Goal: Task Accomplishment & Management: Use online tool/utility

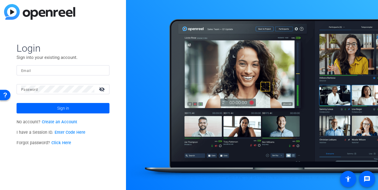
click at [62, 73] on input "Email" at bounding box center [63, 70] width 84 height 7
type input "[EMAIL_ADDRESS][DOMAIN_NAME]"
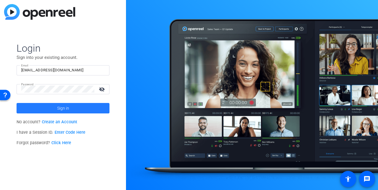
click at [45, 107] on span at bounding box center [63, 108] width 93 height 14
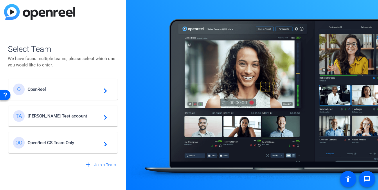
click at [122, 85] on div "Select Team We have found multiple teams, please select which one you would lik…" at bounding box center [63, 95] width 126 height 190
click at [73, 120] on div "TA [PERSON_NAME] Test account navigate_next" at bounding box center [63, 116] width 100 height 12
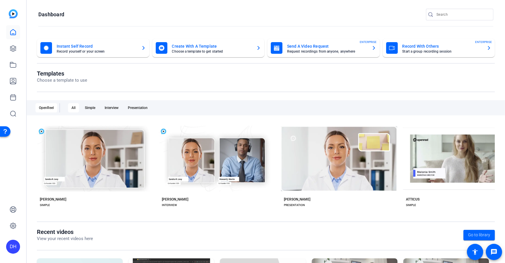
click at [141, 17] on openreel-page-title "Dashboard" at bounding box center [265, 15] width 455 height 12
click at [161, 12] on openreel-page-title "Dashboard" at bounding box center [265, 15] width 455 height 12
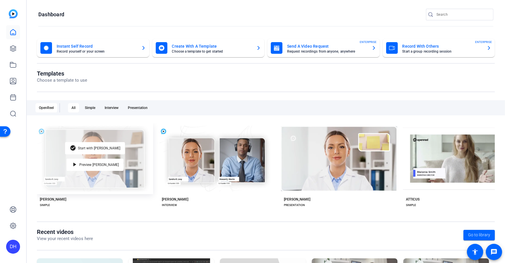
click at [125, 131] on div "check_circle Start with [PERSON_NAME] play_arrow Preview [PERSON_NAME]" at bounding box center [95, 158] width 116 height 71
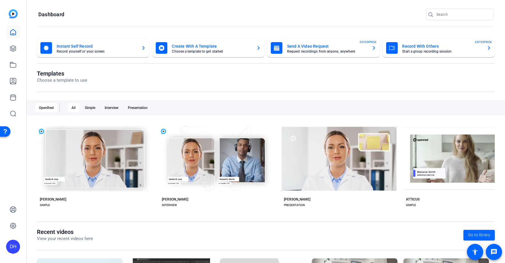
click at [171, 88] on div "Templates Choose a template to use" at bounding box center [266, 81] width 458 height 22
click at [10, 49] on icon at bounding box center [13, 48] width 7 height 7
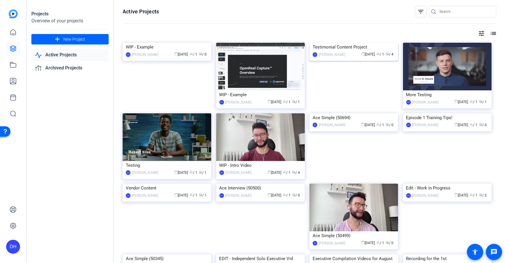
click at [352, 51] on div "Testimonial Content Project" at bounding box center [353, 47] width 82 height 9
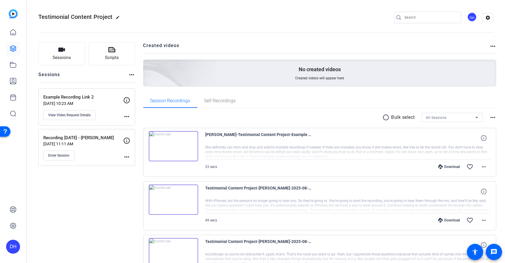
click at [136, 75] on div "Sessions Scripts Sessions more_horiz Example Recording Link 2 [DATE] 10:23 AM V…" at bounding box center [266, 199] width 478 height 328
click at [17, 49] on link at bounding box center [13, 49] width 14 height 14
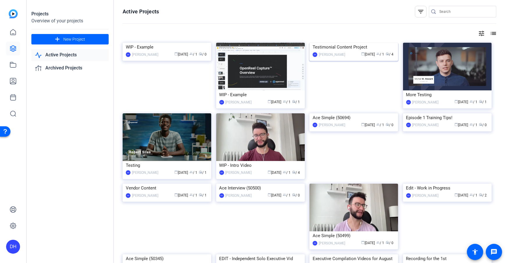
click at [357, 43] on img at bounding box center [353, 43] width 89 height 0
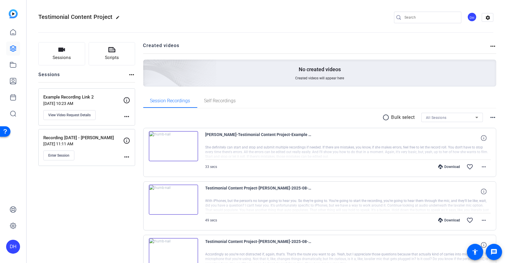
click at [141, 76] on div "Sessions Scripts Sessions more_horiz Example Recording Link 2 [DATE] 10:23 AM V…" at bounding box center [266, 199] width 478 height 328
click at [138, 87] on div "Sessions Scripts Sessions more_horiz Example Recording Link 2 [DATE] 10:23 AM V…" at bounding box center [266, 199] width 478 height 328
click at [141, 69] on div "Sessions Scripts Sessions more_horiz Example Recording Link 2 [DATE] 10:23 AM V…" at bounding box center [266, 199] width 478 height 328
click at [53, 55] on span "Sessions" at bounding box center [62, 57] width 18 height 7
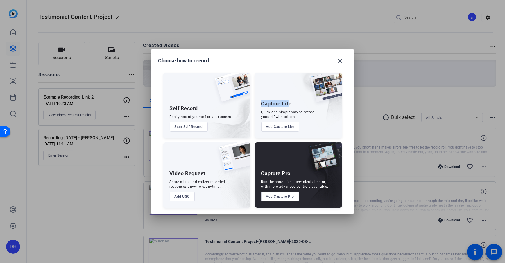
drag, startPoint x: 260, startPoint y: 106, endPoint x: 288, endPoint y: 104, distance: 28.5
click at [288, 104] on div "Capture Lite Quick and simple way to record yourself with others. Add Capture L…" at bounding box center [298, 105] width 87 height 65
click at [277, 135] on div "Capture Lite Quick and simple way to record yourself with others. Add Capture L…" at bounding box center [298, 105] width 87 height 65
click at [278, 127] on button "Add Capture Lite" at bounding box center [280, 127] width 38 height 10
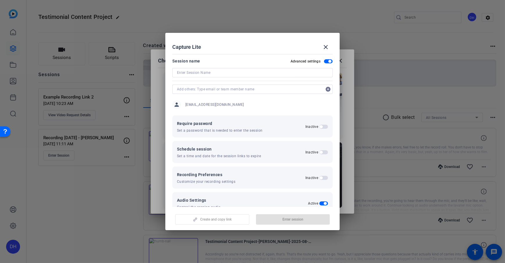
click at [324, 63] on span "button" at bounding box center [328, 61] width 9 height 4
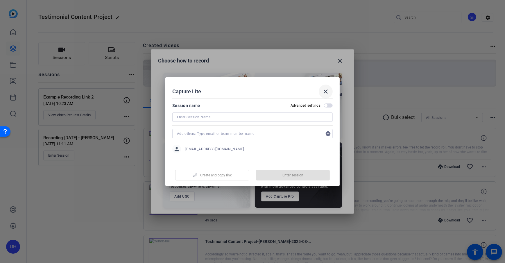
click at [325, 89] on mat-icon "close" at bounding box center [325, 91] width 7 height 7
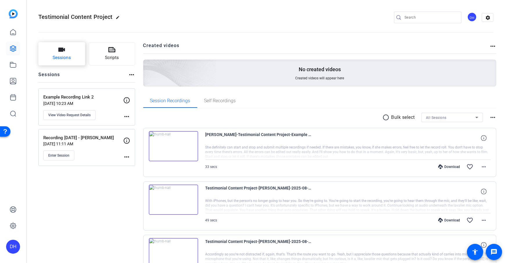
click at [54, 53] on button "Sessions" at bounding box center [61, 53] width 47 height 23
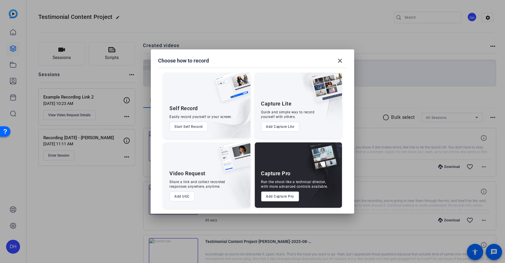
click at [284, 128] on button "Add Capture Lite" at bounding box center [280, 127] width 38 height 10
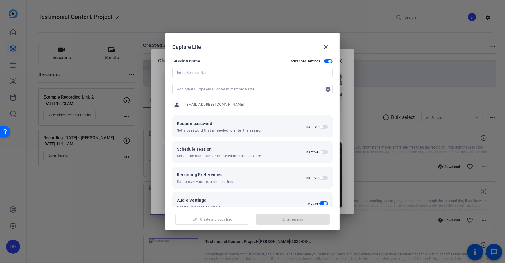
click at [269, 60] on div "Session name Advanced settings" at bounding box center [252, 60] width 160 height 7
click at [325, 61] on span "button" at bounding box center [328, 61] width 9 height 4
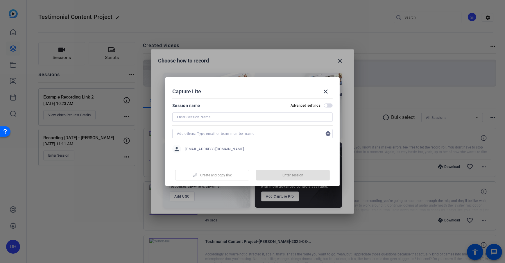
click at [226, 116] on input at bounding box center [252, 117] width 151 height 7
type input "Conversation Call"
click at [204, 177] on span "Create and copy link" at bounding box center [215, 175] width 31 height 5
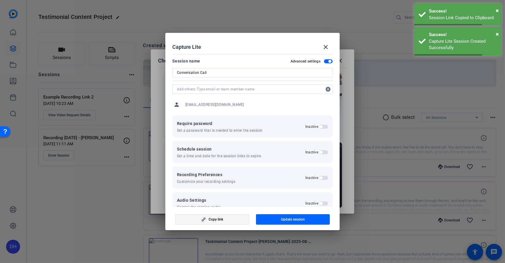
click at [226, 190] on span "button" at bounding box center [211, 219] width 73 height 14
click at [293, 39] on h2 "Capture Lite close" at bounding box center [252, 42] width 174 height 19
click at [329, 46] on span at bounding box center [326, 47] width 14 height 14
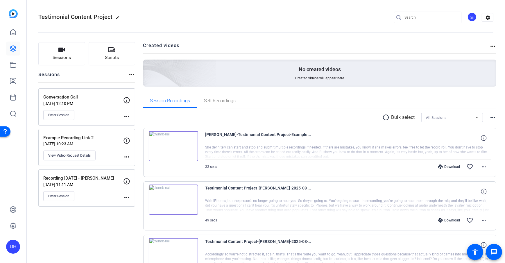
click at [58, 109] on div "Conversation Call [DATE] 12:10 PM Enter Session" at bounding box center [83, 107] width 80 height 26
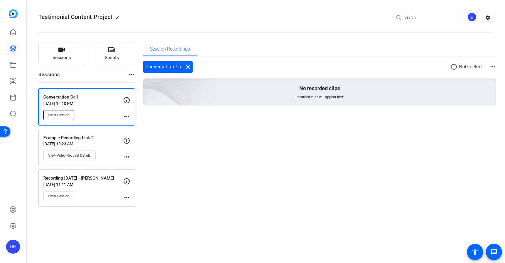
click at [58, 117] on span "Enter Session" at bounding box center [58, 115] width 21 height 5
click at [58, 62] on button "Sessions" at bounding box center [61, 53] width 47 height 23
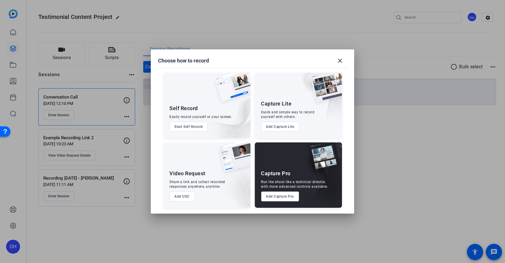
click at [274, 190] on button "Add Capture Pro" at bounding box center [280, 196] width 38 height 10
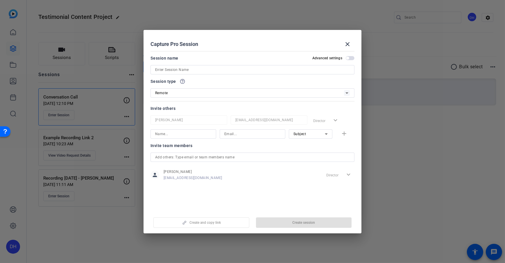
click at [219, 65] on div at bounding box center [252, 69] width 195 height 9
click at [219, 67] on input at bounding box center [252, 69] width 195 height 7
type input "Test"
click at [217, 57] on div "Session name Advanced settings" at bounding box center [252, 58] width 204 height 7
click at [286, 190] on span "button" at bounding box center [304, 222] width 96 height 14
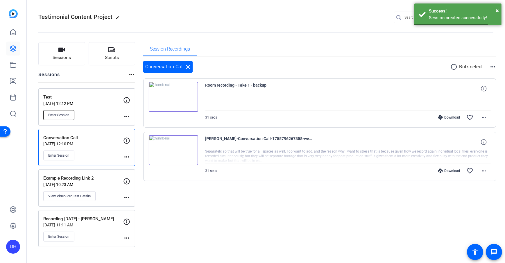
click at [59, 114] on span "Enter Session" at bounding box center [58, 115] width 21 height 5
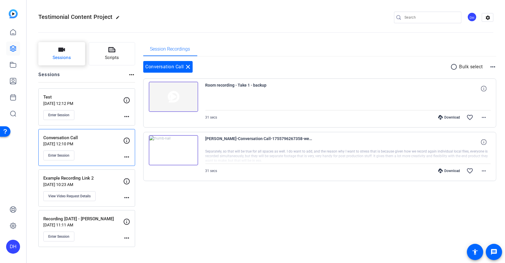
click at [60, 52] on icon "button" at bounding box center [61, 49] width 7 height 7
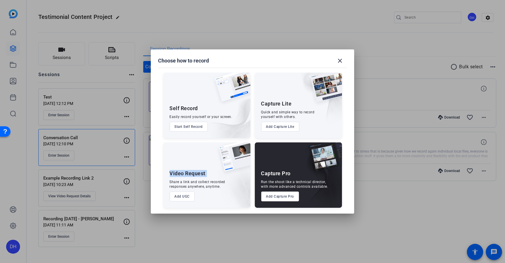
drag, startPoint x: 167, startPoint y: 174, endPoint x: 213, endPoint y: 172, distance: 46.2
click at [213, 172] on div "Video Request Share a link and collect recorded responses anywhere, anytime. Ad…" at bounding box center [206, 174] width 87 height 65
click at [176, 190] on button "Add UGC" at bounding box center [182, 196] width 25 height 10
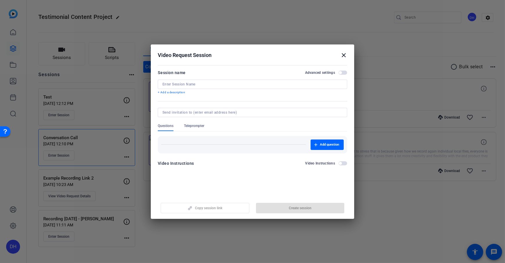
click at [223, 60] on h2 "Video Request Session close" at bounding box center [252, 53] width 203 height 19
click at [342, 53] on mat-icon "close" at bounding box center [343, 55] width 7 height 7
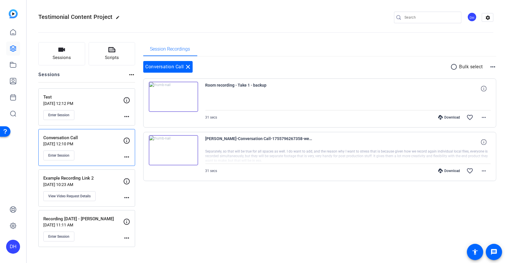
click at [136, 80] on div "Sessions Scripts Sessions more_horiz Test [DATE] 12:12 PM Enter Session more_ho…" at bounding box center [266, 144] width 478 height 219
click at [15, 83] on icon at bounding box center [13, 81] width 6 height 6
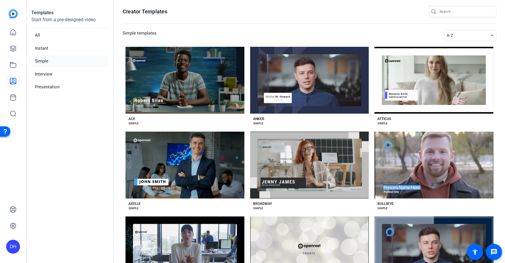
click at [101, 135] on aside "Templates Start from a pre-designed video All Instant Simple Interview Presenta…" at bounding box center [70, 131] width 87 height 263
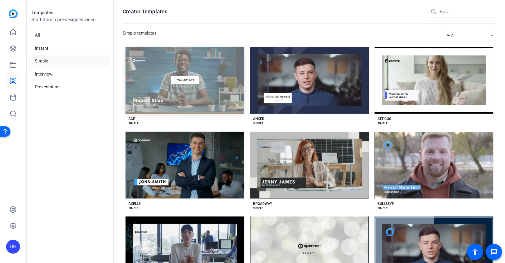
click at [190, 97] on div "Preview Ace" at bounding box center [184, 80] width 119 height 67
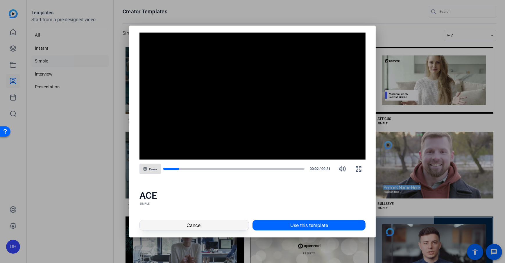
click at [211, 190] on span at bounding box center [194, 225] width 109 height 14
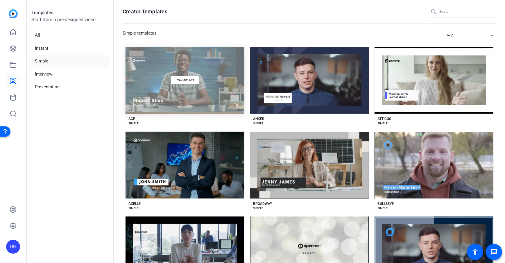
click at [186, 101] on div "Preview Ace" at bounding box center [184, 80] width 119 height 67
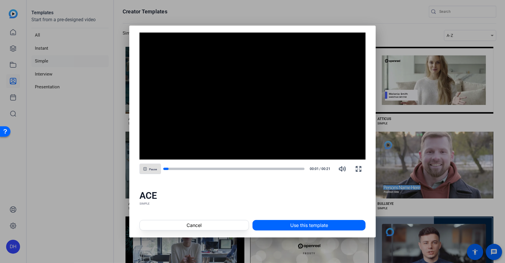
click at [208, 166] on div "Pause 00:01 / 00:21" at bounding box center [252, 169] width 226 height 14
click at [189, 170] on div at bounding box center [233, 169] width 141 height 4
click at [225, 162] on div "Pause 00:04 / 00:21" at bounding box center [252, 169] width 226 height 14
click at [226, 168] on div at bounding box center [233, 168] width 141 height 3
click at [198, 190] on span "Cancel" at bounding box center [193, 225] width 15 height 7
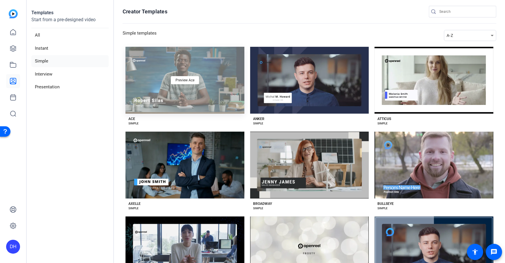
click at [199, 99] on div "Preview Ace" at bounding box center [184, 80] width 119 height 67
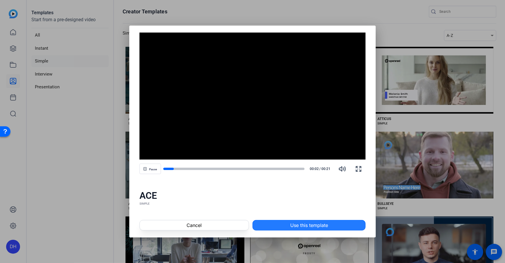
click at [298, 190] on span "Use this template" at bounding box center [309, 225] width 38 height 7
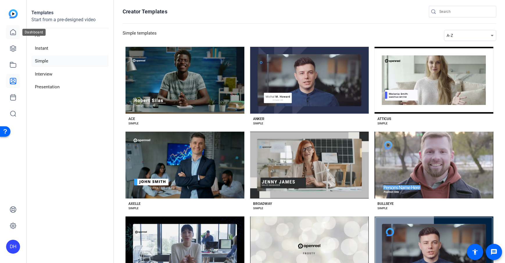
click at [19, 35] on link at bounding box center [13, 32] width 14 height 14
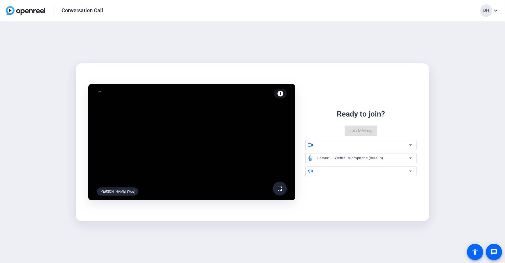
click at [337, 199] on div "fullscreen Daniel Heiberger (You) info Test your audio and video Ready to join?…" at bounding box center [252, 142] width 344 height 132
click at [354, 133] on span "Join Meeting" at bounding box center [360, 130] width 23 height 6
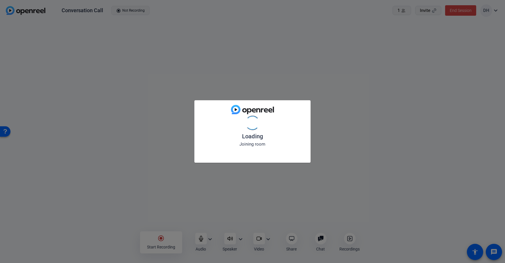
click at [118, 241] on div "Loading Joining room" at bounding box center [252, 131] width 505 height 263
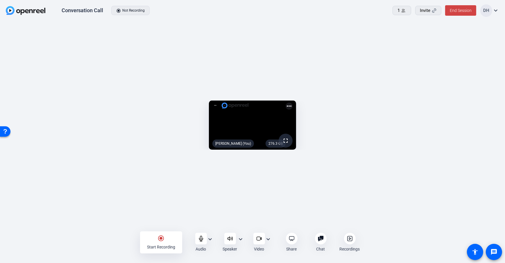
click at [155, 245] on div "Start Recording" at bounding box center [161, 247] width 28 height 6
click at [79, 233] on div "stop_circle Stop Recording Audio expand_more Speaker expand_more Video expand_m…" at bounding box center [252, 242] width 505 height 21
click at [160, 247] on div "Stop Recording" at bounding box center [161, 247] width 28 height 6
click at [458, 100] on openreel-capture-lite-video-stream "276.3 GB fullscreen Daniel Heiberger (You) more_horiz" at bounding box center [252, 124] width 487 height 49
click at [459, 13] on span at bounding box center [460, 10] width 31 height 14
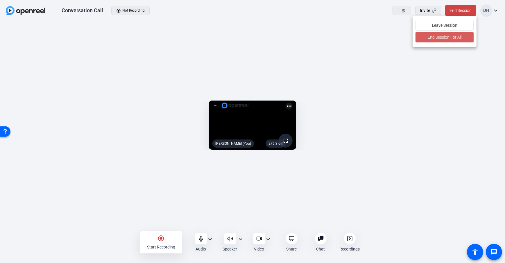
click at [443, 38] on span "End Session For All" at bounding box center [444, 37] width 34 height 7
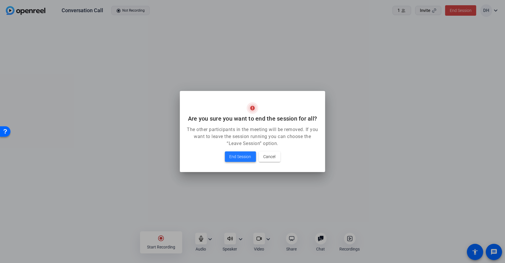
click at [239, 155] on span "End Session" at bounding box center [240, 156] width 22 height 7
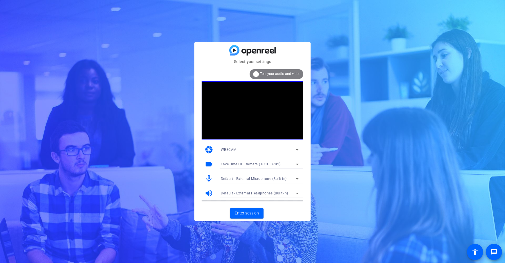
click at [307, 199] on mat-card-content "info Test your audio and video camera WEBCAM videocam FaceTime HD Camera (1C1C:…" at bounding box center [252, 135] width 116 height 141
click at [250, 212] on span "Enter session" at bounding box center [247, 213] width 24 height 6
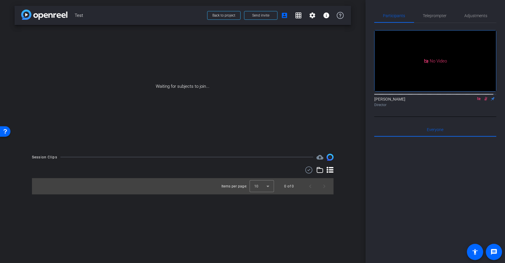
click at [477, 100] on icon at bounding box center [478, 98] width 3 height 3
click at [359, 124] on div "arrow_back Test Back to project Send invite account_box grid_on settings info W…" at bounding box center [182, 131] width 365 height 263
click at [266, 16] on span "Send invite" at bounding box center [260, 15] width 17 height 5
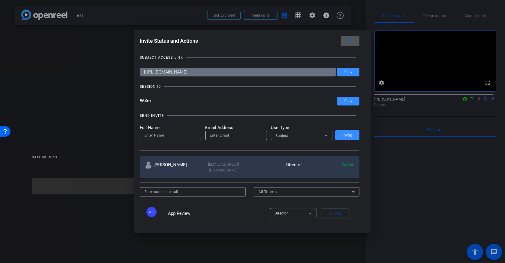
click at [350, 42] on mat-icon "close" at bounding box center [348, 40] width 7 height 7
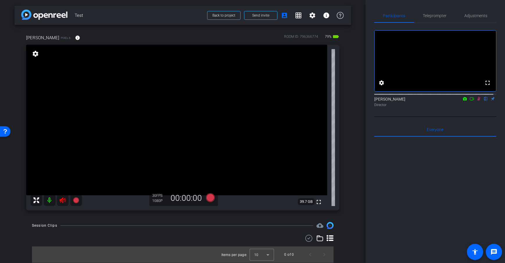
click at [363, 96] on div "arrow_back Test Back to project Send invite account_box grid_on settings info D…" at bounding box center [182, 131] width 365 height 263
click at [45, 201] on mat-icon at bounding box center [50, 200] width 12 height 12
click at [351, 119] on div "arrow_back Test Back to project Send invite account_box grid_on settings info D…" at bounding box center [182, 131] width 365 height 263
click at [469, 101] on icon at bounding box center [471, 99] width 5 height 4
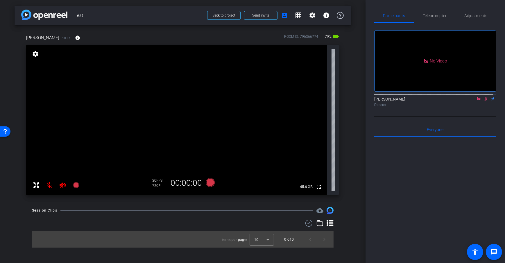
click at [361, 123] on div "arrow_back Test Back to project Send invite account_box grid_on settings info D…" at bounding box center [182, 131] width 365 height 263
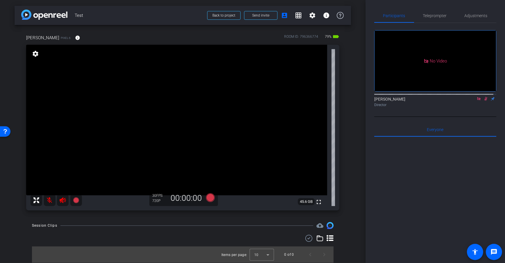
click at [358, 66] on div "arrow_back Test Back to project Send invite account_box grid_on settings info D…" at bounding box center [182, 131] width 365 height 263
click at [353, 66] on div "arrow_back Test Back to project Send invite account_box grid_on settings info D…" at bounding box center [182, 131] width 365 height 263
click at [354, 66] on div "arrow_back Test Back to project Send invite account_box grid_on settings info D…" at bounding box center [182, 131] width 365 height 263
click at [465, 19] on span "Adjustments" at bounding box center [475, 16] width 23 height 14
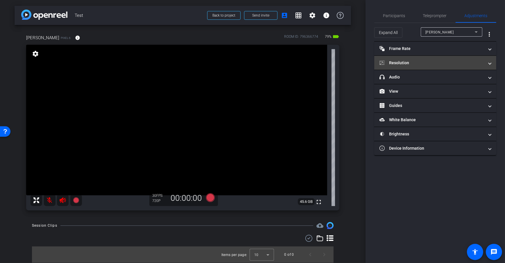
click at [416, 58] on mat-expansion-panel-header "Resolution" at bounding box center [435, 63] width 122 height 14
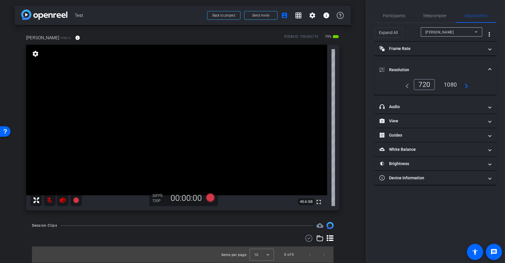
click at [455, 80] on div "1080" at bounding box center [450, 85] width 22 height 10
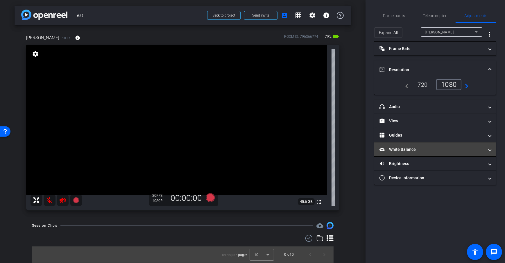
click at [433, 150] on mat-panel-title "White Balance White Balance" at bounding box center [431, 149] width 105 height 6
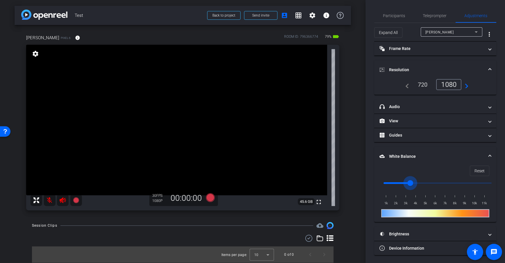
drag, startPoint x: 383, startPoint y: 183, endPoint x: 412, endPoint y: 184, distance: 29.0
click at [412, 184] on input "range" at bounding box center [437, 183] width 120 height 13
drag, startPoint x: 410, startPoint y: 182, endPoint x: 442, endPoint y: 183, distance: 32.2
type input "6500"
click at [442, 183] on input "range" at bounding box center [437, 183] width 120 height 13
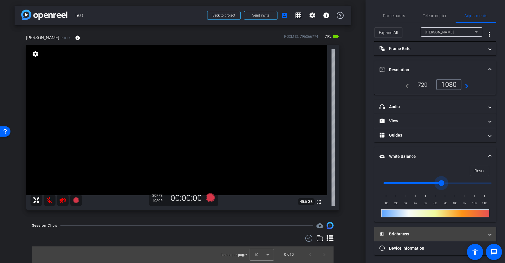
click at [421, 230] on mat-expansion-panel-header "Brightness" at bounding box center [435, 234] width 122 height 14
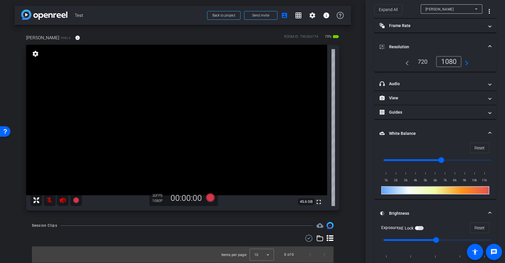
scroll to position [60, 0]
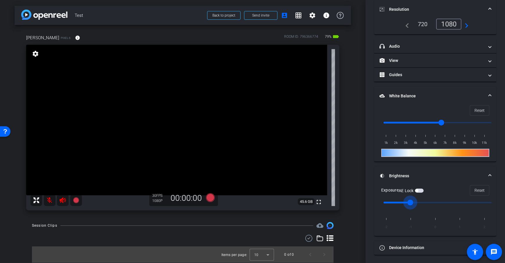
drag, startPoint x: 421, startPoint y: 202, endPoint x: 413, endPoint y: 203, distance: 7.6
click at [413, 203] on input "range" at bounding box center [437, 202] width 120 height 13
drag, startPoint x: 410, startPoint y: 204, endPoint x: 439, endPoint y: 205, distance: 29.0
type input "0"
click at [439, 205] on input "range" at bounding box center [437, 202] width 120 height 13
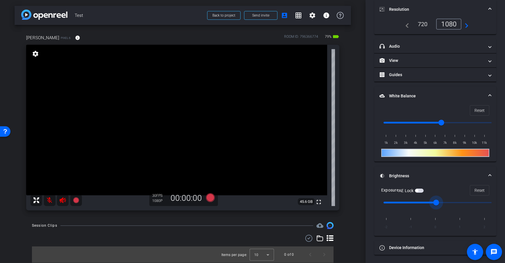
click at [341, 176] on div "Dan H Pixel 6 info ROOM ID: 796366774 79% battery_std fullscreen settings 45.6 …" at bounding box center [183, 120] width 336 height 191
click at [421, 192] on div "AE Lock" at bounding box center [410, 191] width 25 height 6
click at [422, 188] on div "AE Lock" at bounding box center [410, 191] width 25 height 6
click at [420, 189] on span "button" at bounding box center [419, 190] width 9 height 4
click at [346, 168] on div "Dan H Pixel 6 info ROOM ID: 796366774 79% battery_std fullscreen settings 45.6 …" at bounding box center [183, 120] width 336 height 191
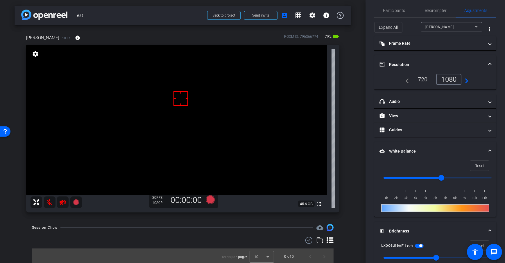
scroll to position [8, 0]
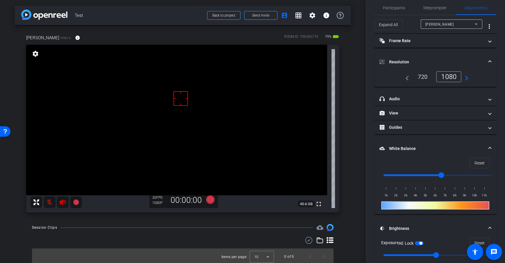
click at [357, 134] on div "arrow_back Test Back to project Send invite account_box grid_on settings info D…" at bounding box center [182, 131] width 365 height 263
click at [343, 102] on div "Dan H Pixel 6 info ROOM ID: 796366774 79% battery_std fullscreen settings 45.6 …" at bounding box center [183, 121] width 336 height 193
click at [353, 100] on div "arrow_back Test Back to project Send invite account_box grid_on settings info D…" at bounding box center [182, 131] width 365 height 263
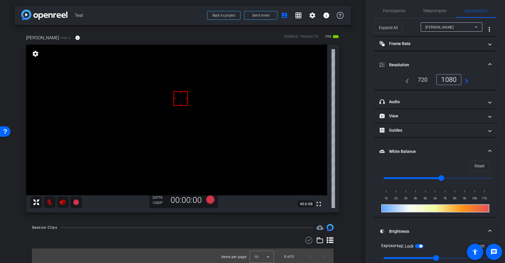
scroll to position [2, 0]
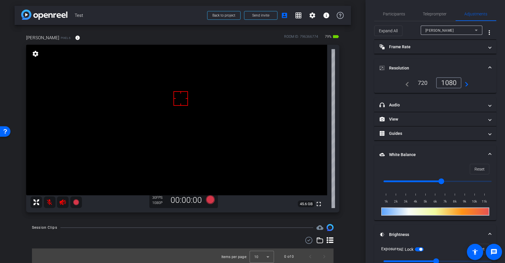
click at [353, 147] on div "arrow_back Test Back to project Send invite account_box grid_on settings info D…" at bounding box center [182, 131] width 365 height 263
click at [435, 13] on span "Teleprompter" at bounding box center [435, 14] width 24 height 4
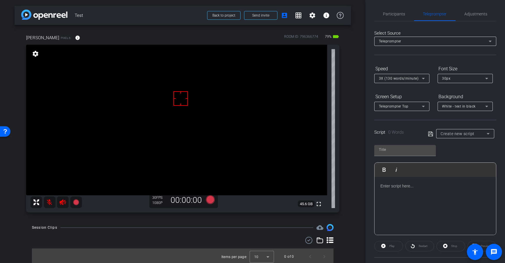
click at [354, 91] on div "arrow_back Test Back to project Send invite account_box grid_on settings info D…" at bounding box center [182, 131] width 365 height 263
click at [409, 181] on div at bounding box center [434, 206] width 121 height 58
click at [430, 134] on icon at bounding box center [430, 133] width 5 height 7
type input "Default title 2853"
click at [455, 144] on div "Default title 2853 Play Play from this location Play Selected Play and display …" at bounding box center [435, 188] width 122 height 94
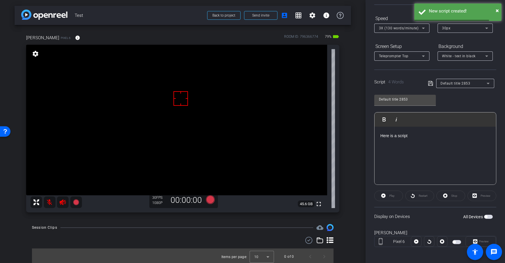
scroll to position [54, 0]
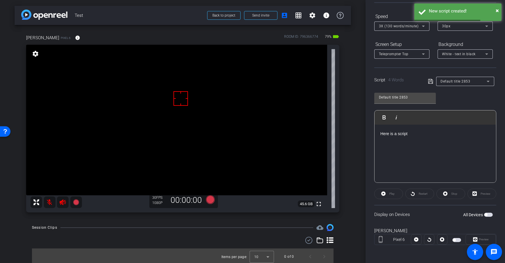
click at [467, 214] on label "All Devices" at bounding box center [473, 215] width 21 height 6
click at [484, 214] on button "All Devices" at bounding box center [488, 215] width 9 height 4
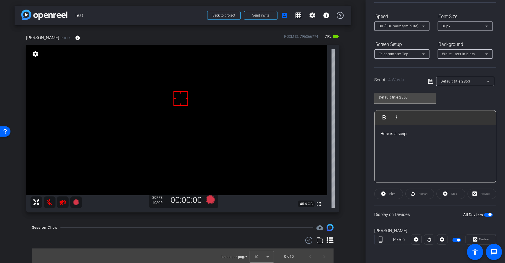
click at [444, 100] on div "Default title 2853 Play Play from this location Play Selected Play and display …" at bounding box center [435, 135] width 122 height 94
click at [378, 193] on span at bounding box center [388, 194] width 28 height 14
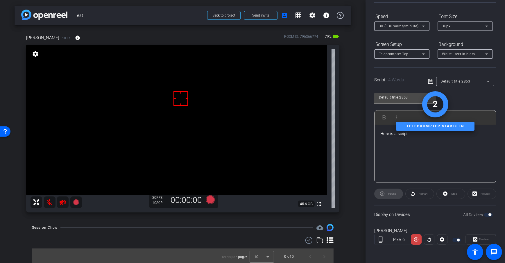
click at [410, 25] on span "3X (130 words/minute)" at bounding box center [399, 26] width 40 height 4
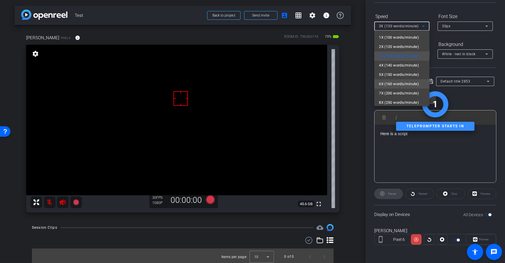
click at [406, 84] on span "6X (160 words/minute)" at bounding box center [399, 83] width 40 height 7
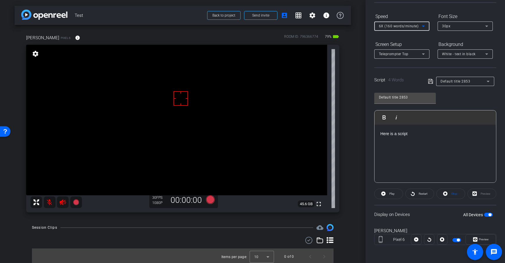
click at [351, 159] on div "arrow_back Test Back to project Send invite account_box grid_on settings info D…" at bounding box center [182, 131] width 365 height 263
click at [350, 185] on div "arrow_back Test Back to project Send invite account_box grid_on settings info D…" at bounding box center [182, 131] width 365 height 263
click at [209, 199] on icon at bounding box center [210, 199] width 9 height 9
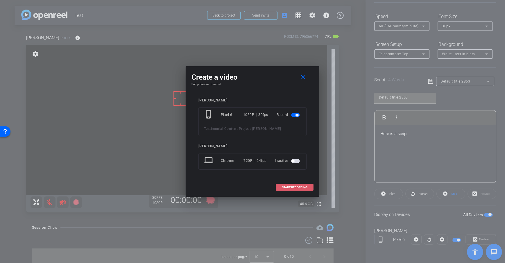
click at [286, 189] on span at bounding box center [294, 187] width 37 height 14
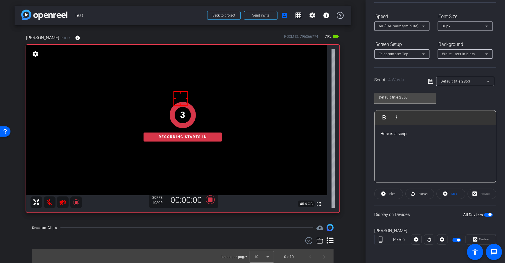
click at [340, 128] on div "Dan H Pixel 6 info ROOM ID: 796366774 79% battery_std fullscreen settings 45.6 …" at bounding box center [183, 121] width 336 height 193
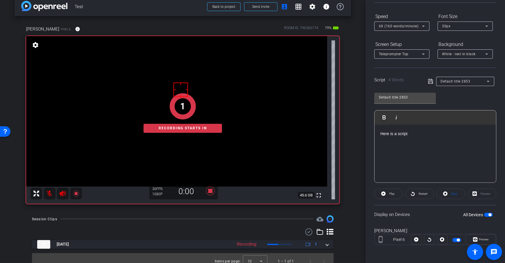
scroll to position [15, 0]
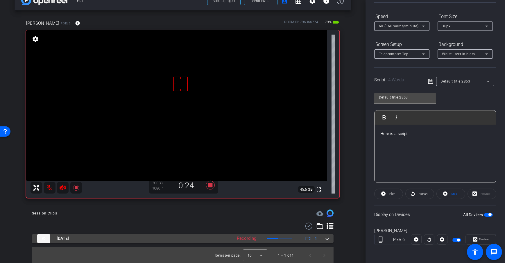
click at [326, 238] on span at bounding box center [327, 238] width 2 height 6
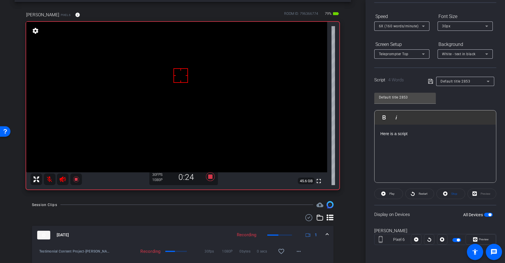
scroll to position [44, 0]
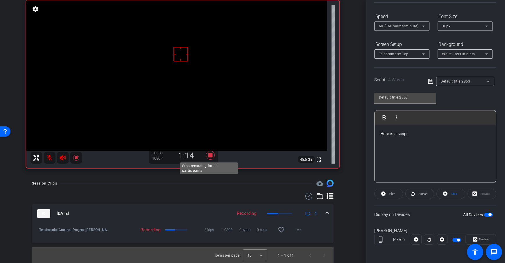
click at [209, 156] on icon at bounding box center [210, 155] width 9 height 9
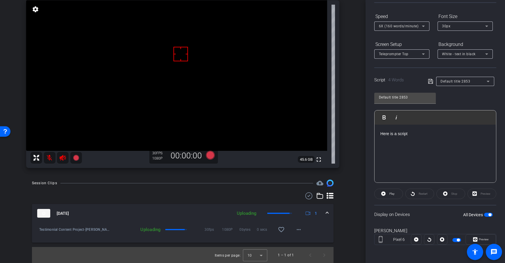
click at [226, 187] on div "Session Clips cloud_upload Aug 21, 2025 Uploading 1 Testimonial Content Project…" at bounding box center [183, 221] width 336 height 84
click at [221, 183] on div "Session Clips cloud_upload" at bounding box center [182, 182] width 301 height 7
click at [343, 219] on div "Session Clips cloud_upload Aug 21, 2025 Processing 1 Testimonial Content Projec…" at bounding box center [183, 221] width 336 height 84
click at [295, 231] on mat-icon "more_horiz" at bounding box center [298, 229] width 7 height 7
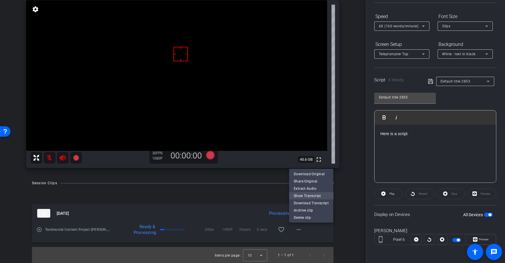
click at [314, 195] on span "Show Transcript" at bounding box center [311, 195] width 35 height 7
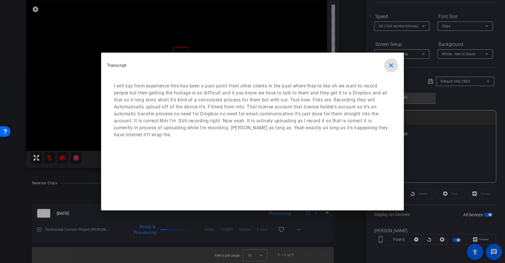
click at [389, 65] on mat-icon "close" at bounding box center [390, 65] width 7 height 7
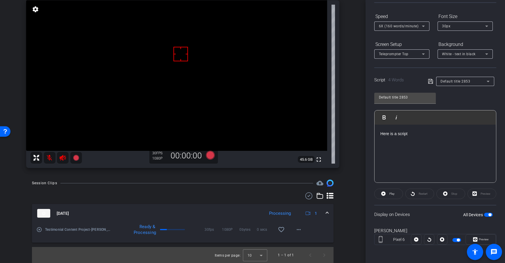
click at [348, 169] on div "Dan H Pixel 6 info ROOM ID: 796366774 79% battery_std fullscreen settings 45.6 …" at bounding box center [183, 77] width 336 height 193
